Goal: Transaction & Acquisition: Purchase product/service

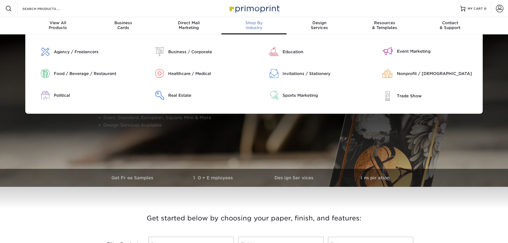
click at [256, 27] on div "Shop By Industry" at bounding box center [254, 25] width 65 height 10
click at [184, 51] on div "Business / Corporate" at bounding box center [209, 52] width 82 height 6
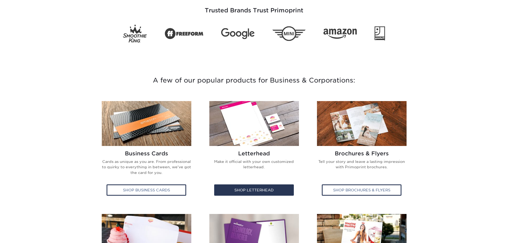
scroll to position [215, 0]
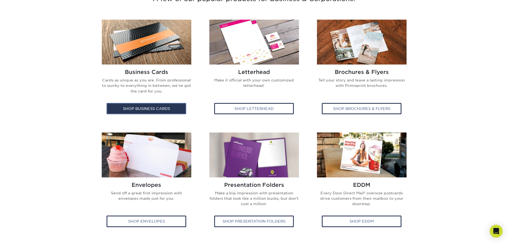
click at [171, 104] on div "Shop Business Cards" at bounding box center [147, 108] width 80 height 11
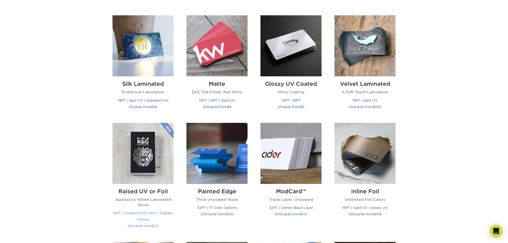
scroll to position [162, 0]
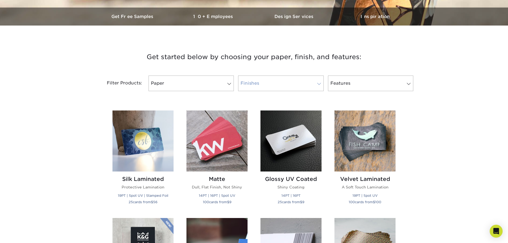
click at [322, 82] on span at bounding box center [319, 84] width 8 height 4
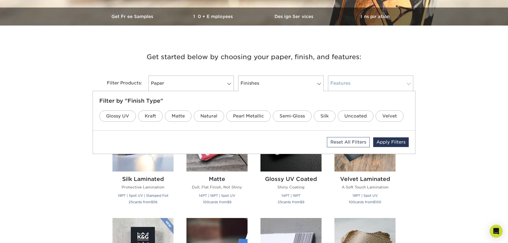
click at [350, 90] on link "Features" at bounding box center [370, 84] width 85 height 16
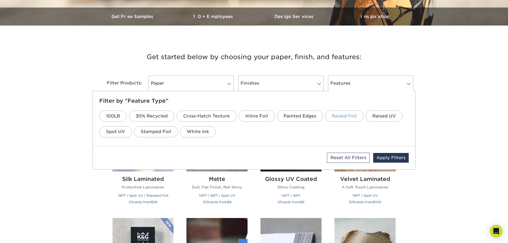
click at [340, 117] on link "Raised Foil" at bounding box center [344, 116] width 38 height 11
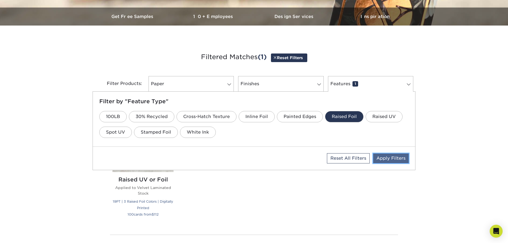
click at [389, 157] on link "Apply Filters" at bounding box center [391, 159] width 36 height 10
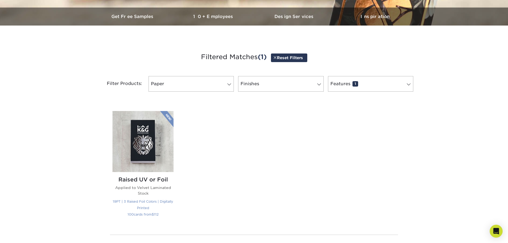
click at [131, 151] on img at bounding box center [143, 141] width 61 height 61
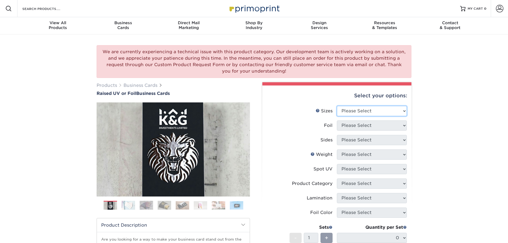
click at [381, 114] on select "Please Select 2" x 3.5" - Standard" at bounding box center [372, 111] width 70 height 10
select select "2.00x3.50"
click at [337, 106] on select "Please Select 2" x 3.5" - Standard" at bounding box center [372, 111] width 70 height 10
click at [380, 128] on select "Please Select No Yes" at bounding box center [372, 126] width 70 height 10
select select "1"
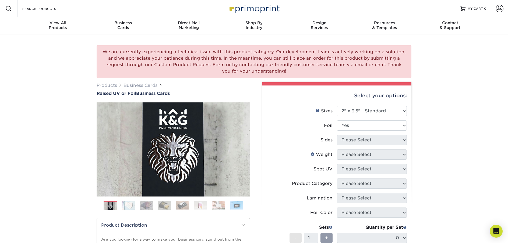
click at [337, 121] on select "Please Select No Yes" at bounding box center [372, 126] width 70 height 10
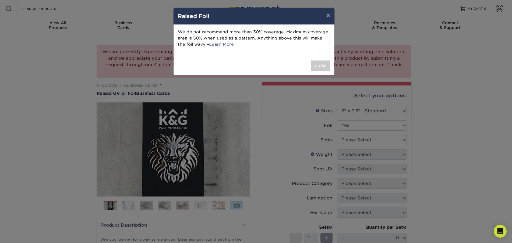
click at [383, 139] on div "× Raised Foil We do not recommend more than 30% coverage. Maximum coverage area…" at bounding box center [256, 121] width 512 height 243
